Goal: Information Seeking & Learning: Learn about a topic

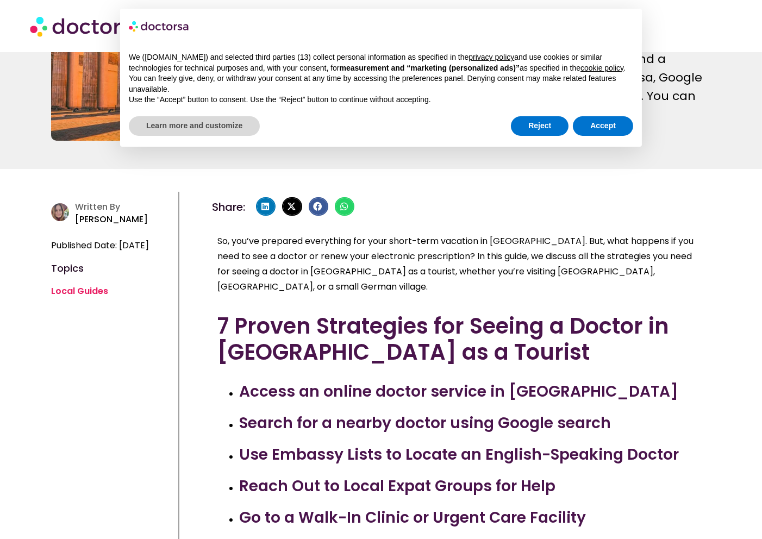
scroll to position [380, 0]
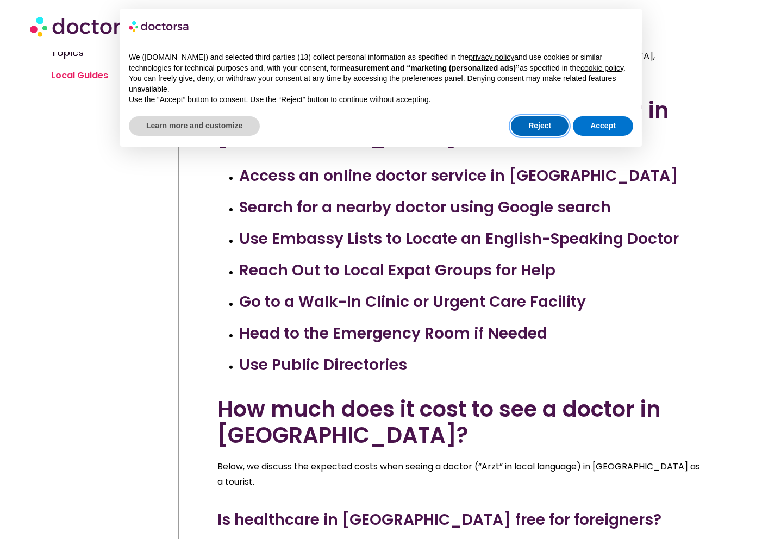
click at [540, 131] on button "Reject" at bounding box center [540, 126] width 58 height 20
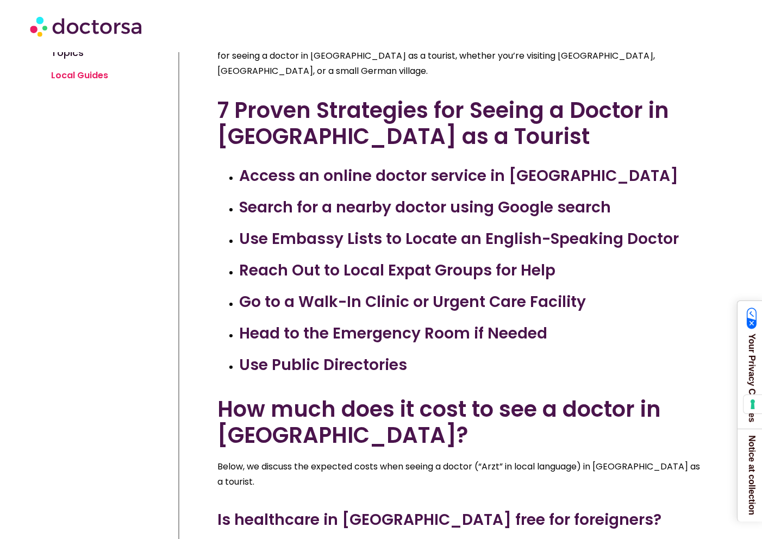
scroll to position [652, 0]
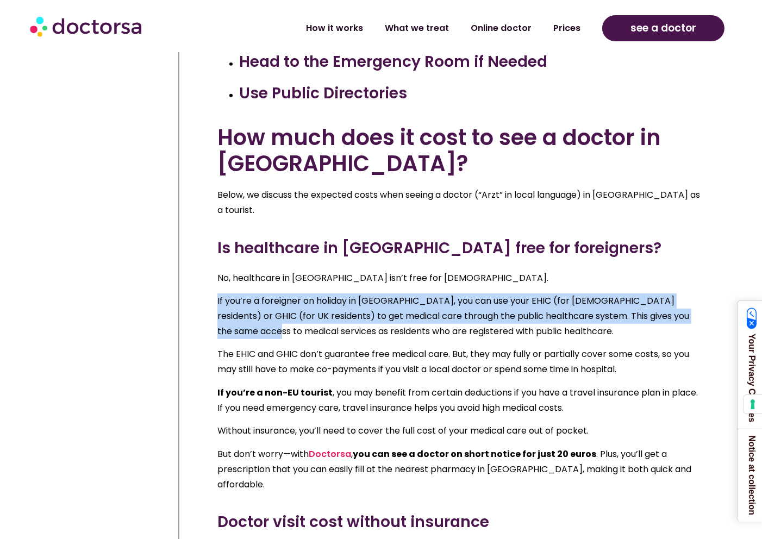
drag, startPoint x: 216, startPoint y: 256, endPoint x: 212, endPoint y: 302, distance: 46.3
click at [212, 302] on div "So, you’ve prepared everything for your short-term vacation in [GEOGRAPHIC_DATA…" at bounding box center [461, 123] width 499 height 764
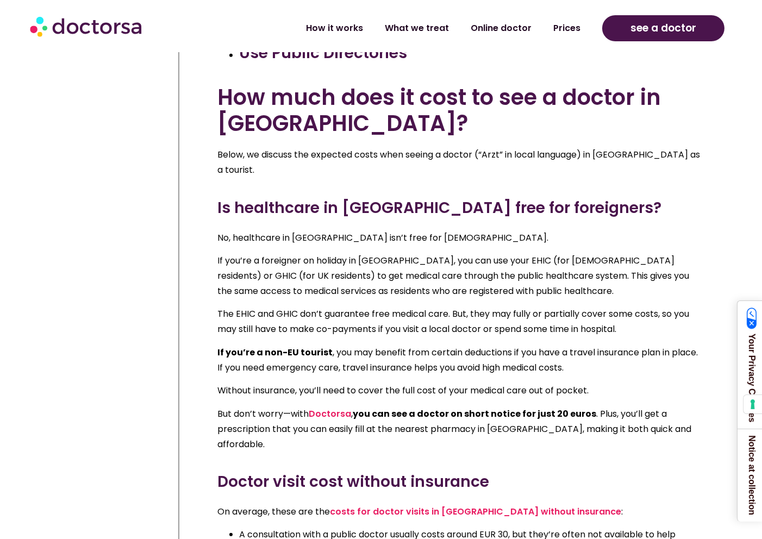
scroll to position [706, 0]
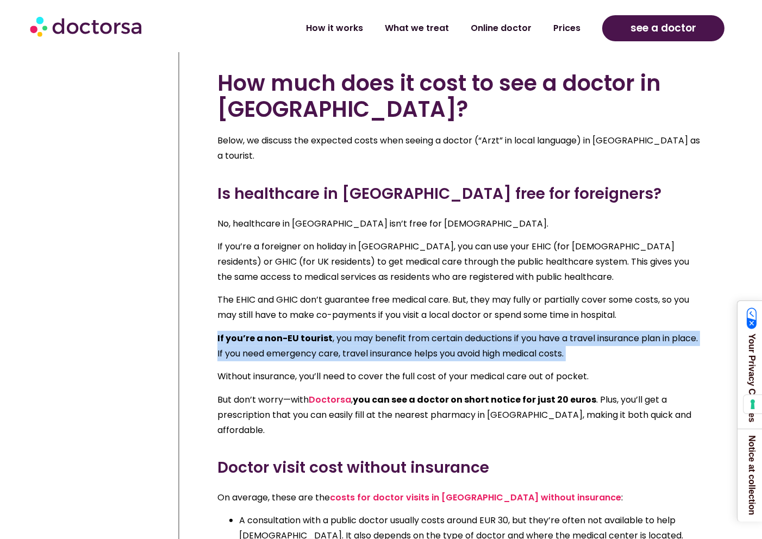
drag, startPoint x: 210, startPoint y: 300, endPoint x: 206, endPoint y: 336, distance: 36.5
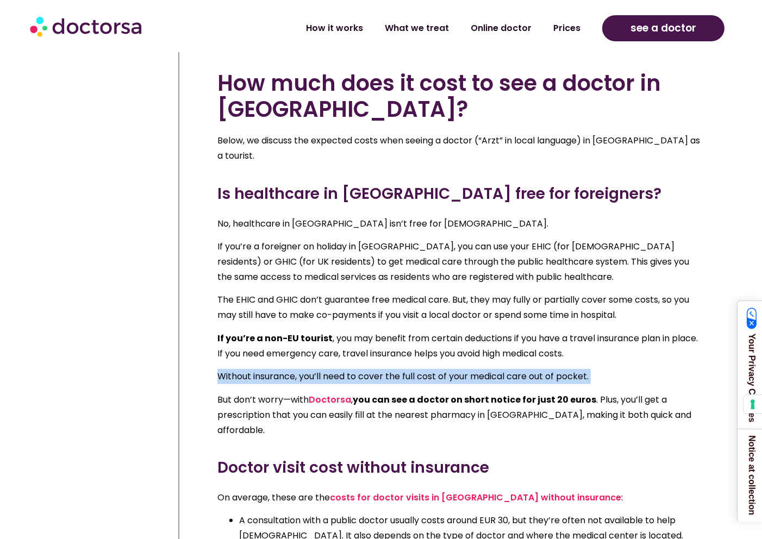
drag, startPoint x: 207, startPoint y: 340, endPoint x: 206, endPoint y: 365, distance: 25.0
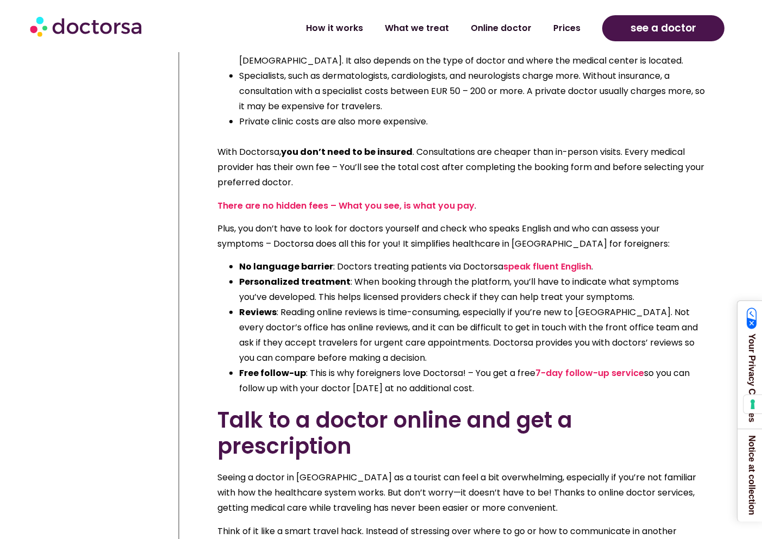
scroll to position [1195, 0]
